Goal: Feedback & Contribution: Submit feedback/report problem

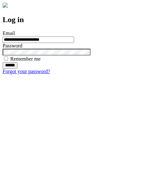
type input "**********"
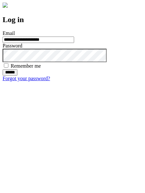
click at [17, 76] on input "******" at bounding box center [10, 72] width 15 height 6
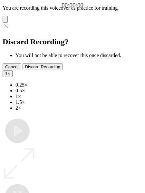
type input "**********"
